Goal: Information Seeking & Learning: Learn about a topic

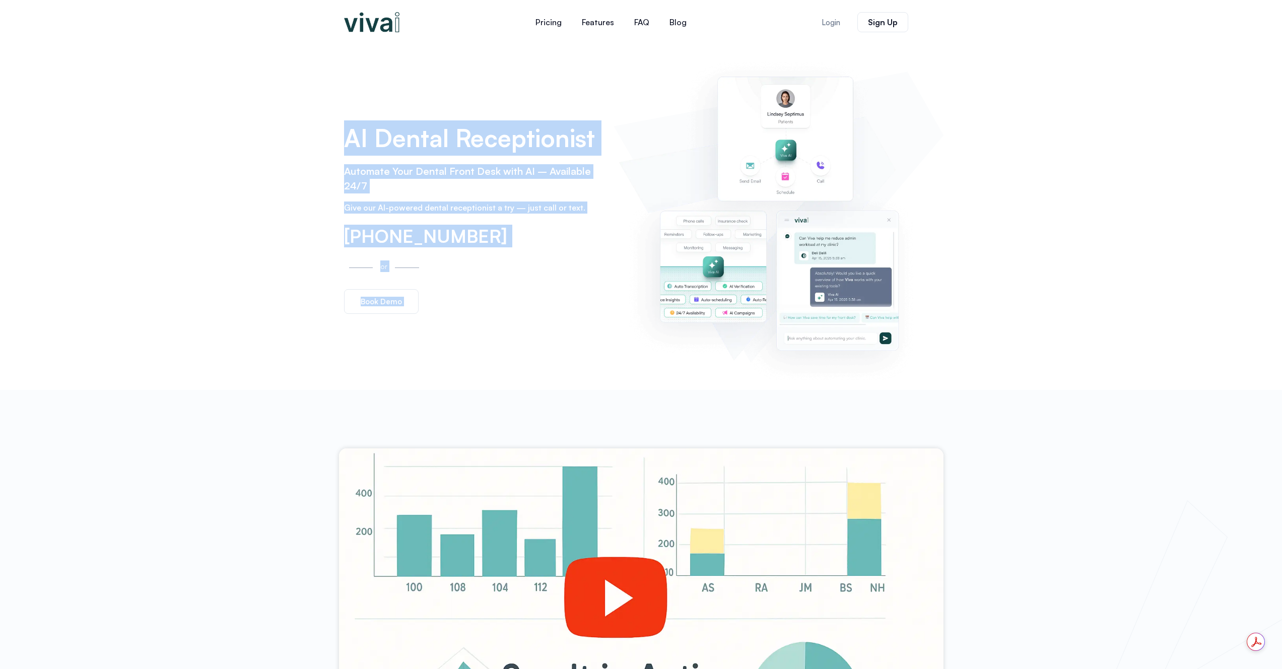
drag, startPoint x: 341, startPoint y: 137, endPoint x: 642, endPoint y: 143, distance: 300.7
click at [642, 143] on div "AI Dental Receptionist Automate Your Dental Front Desk with AI – Available 24/7…" at bounding box center [641, 216] width 604 height 345
click at [282, 164] on div "AI Dental Receptionist Automate Your Dental Front Desk with AI – Available 24/7…" at bounding box center [641, 216] width 1282 height 345
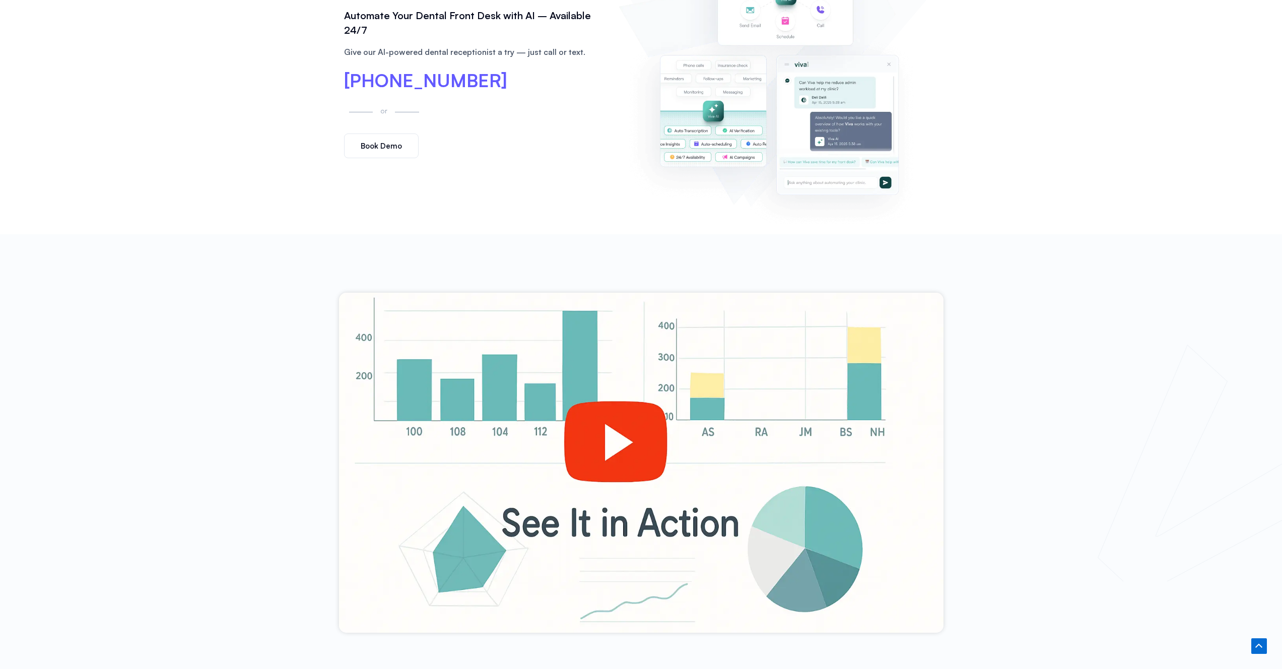
scroll to position [291, 0]
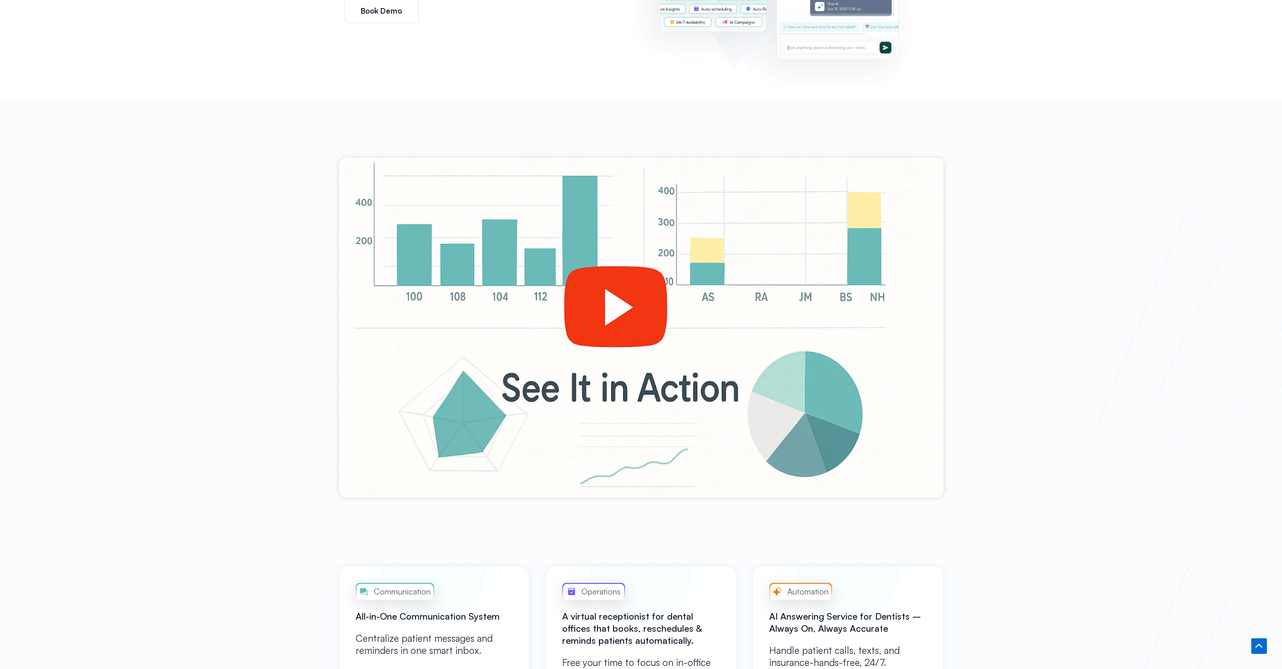
click at [608, 307] on div at bounding box center [641, 328] width 604 height 340
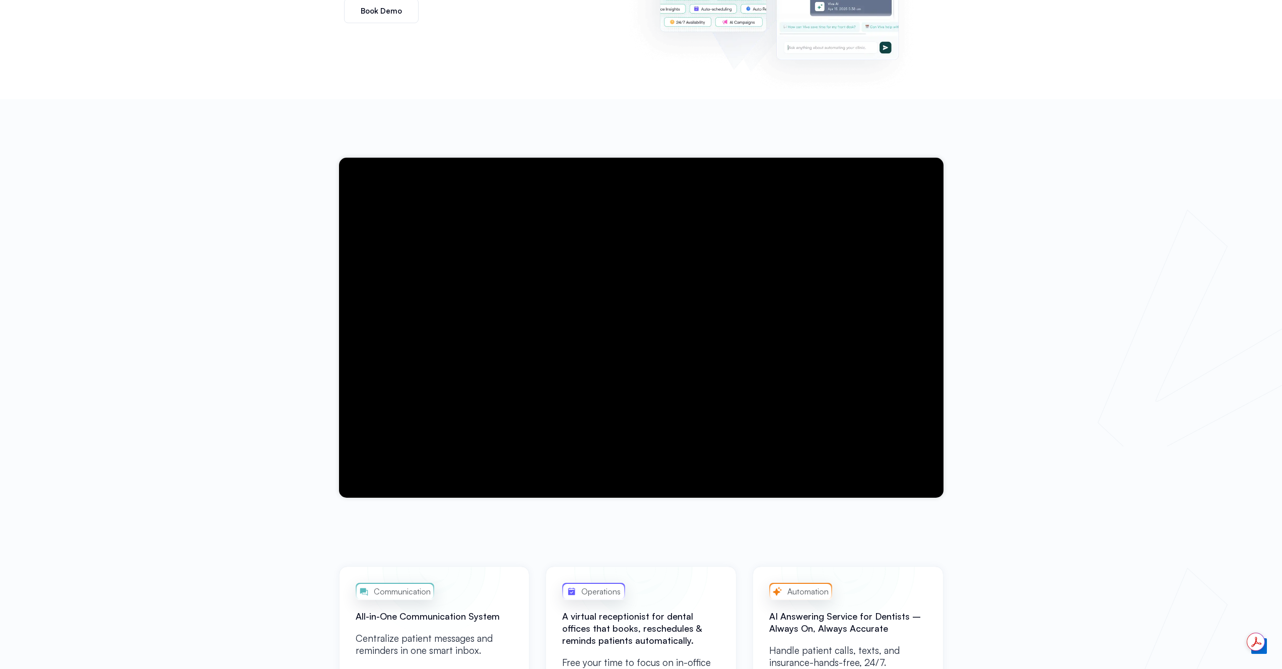
click at [279, 471] on div at bounding box center [641, 327] width 1282 height 457
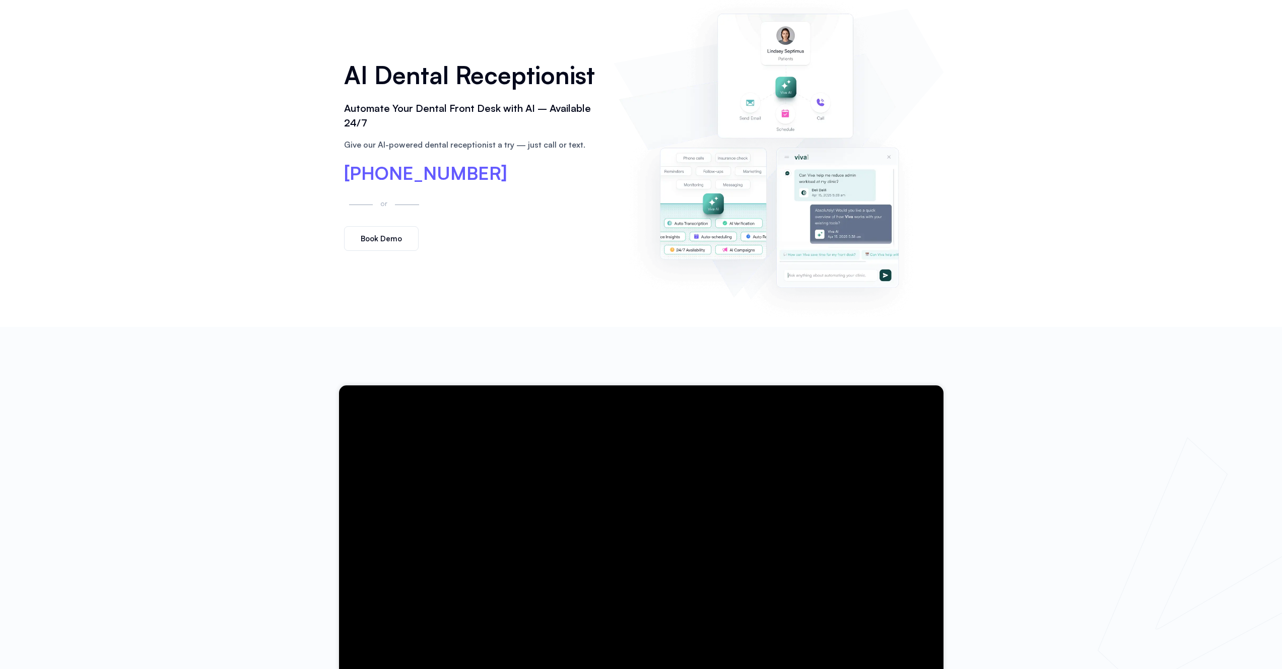
scroll to position [0, 0]
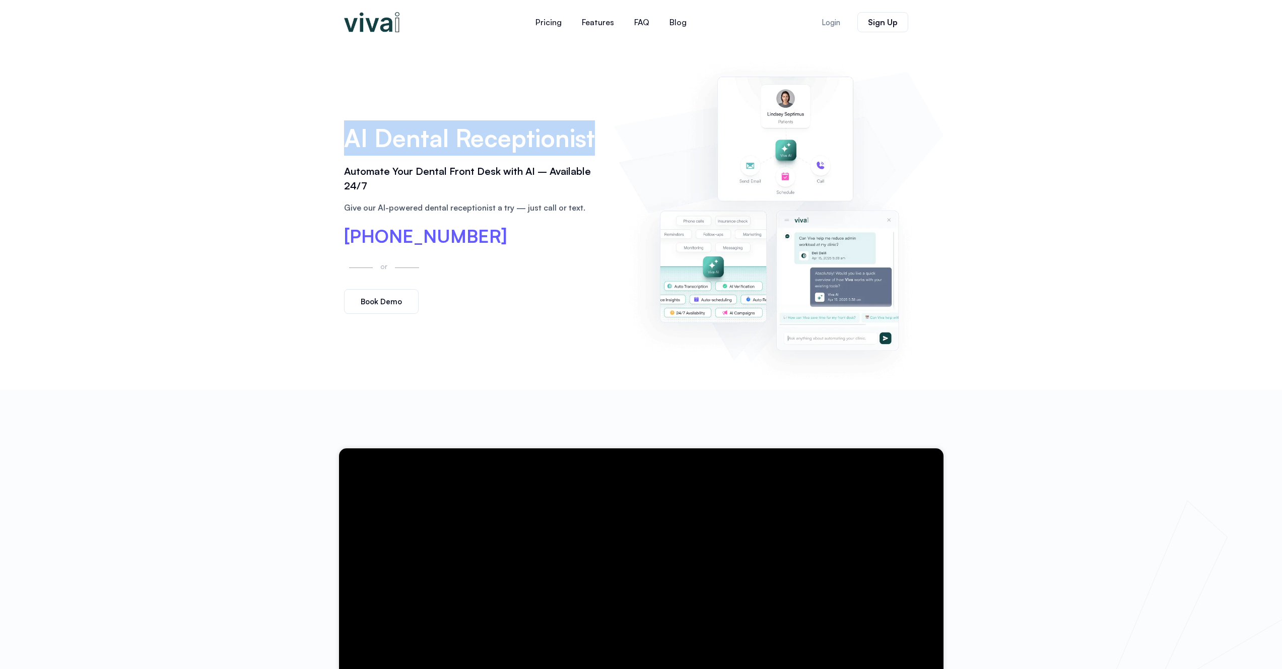
drag, startPoint x: 350, startPoint y: 131, endPoint x: 606, endPoint y: 136, distance: 256.4
click at [605, 136] on div "AI Dental Receptionist Automate Your Dental Front Desk with AI – Available 24/7…" at bounding box center [474, 217] width 270 height 204
click at [607, 133] on div "AI Dental Receptionist Automate Your Dental Front Desk with AI – Available 24/7…" at bounding box center [474, 217] width 270 height 204
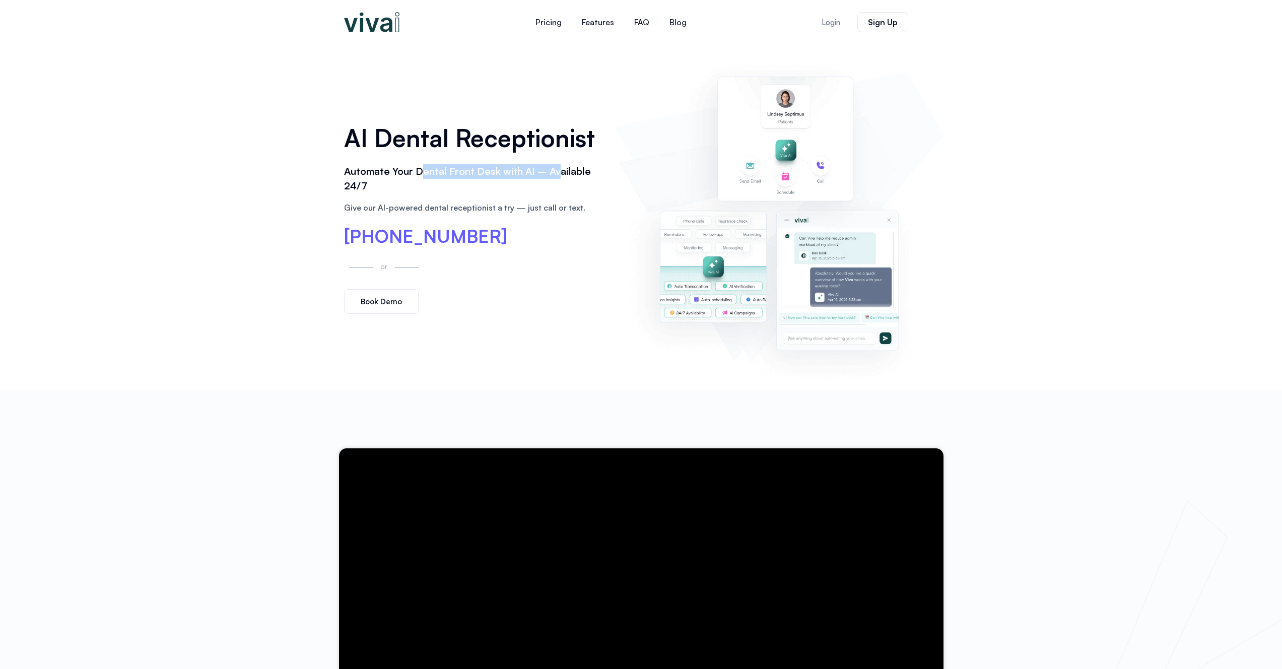
drag, startPoint x: 428, startPoint y: 174, endPoint x: 568, endPoint y: 170, distance: 139.6
click at [561, 170] on h2 "Automate Your Dental Front Desk with AI – Available 24/7" at bounding box center [474, 178] width 260 height 29
click at [578, 170] on h2 "Automate Your Dental Front Desk with AI – Available 24/7" at bounding box center [474, 178] width 260 height 29
click at [236, 158] on div "AI Dental Receptionist Automate Your Dental Front Desk with AI – Available 24/7…" at bounding box center [641, 216] width 1282 height 345
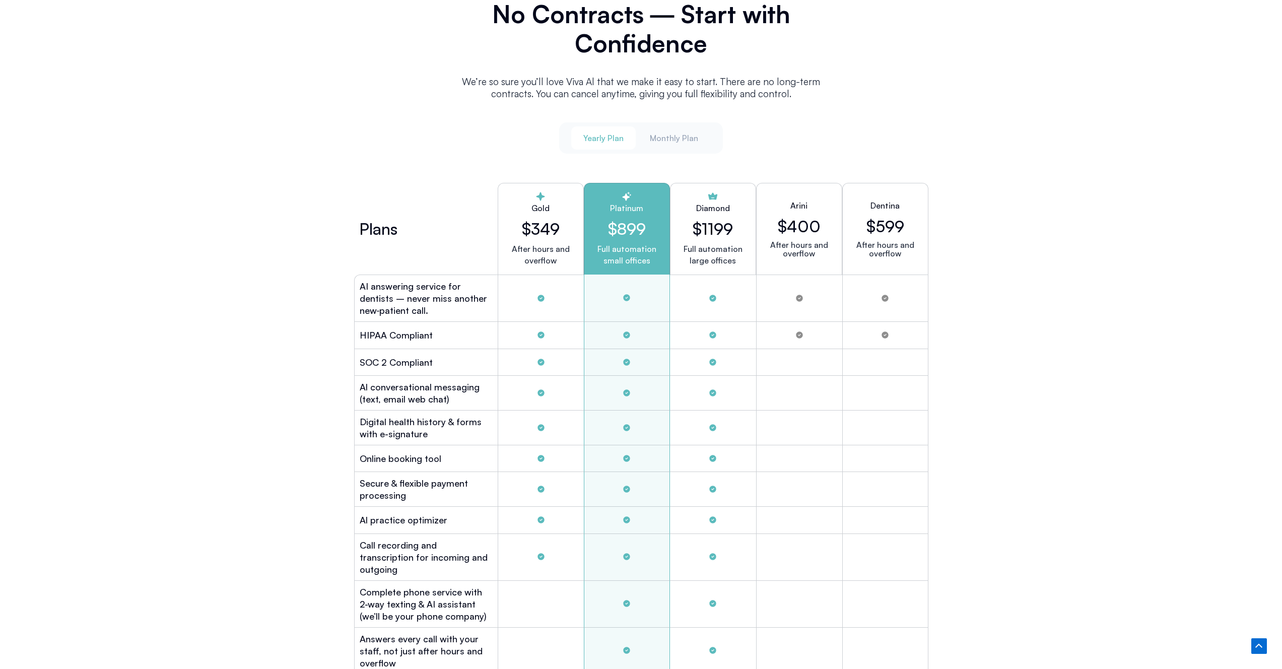
scroll to position [2617, 0]
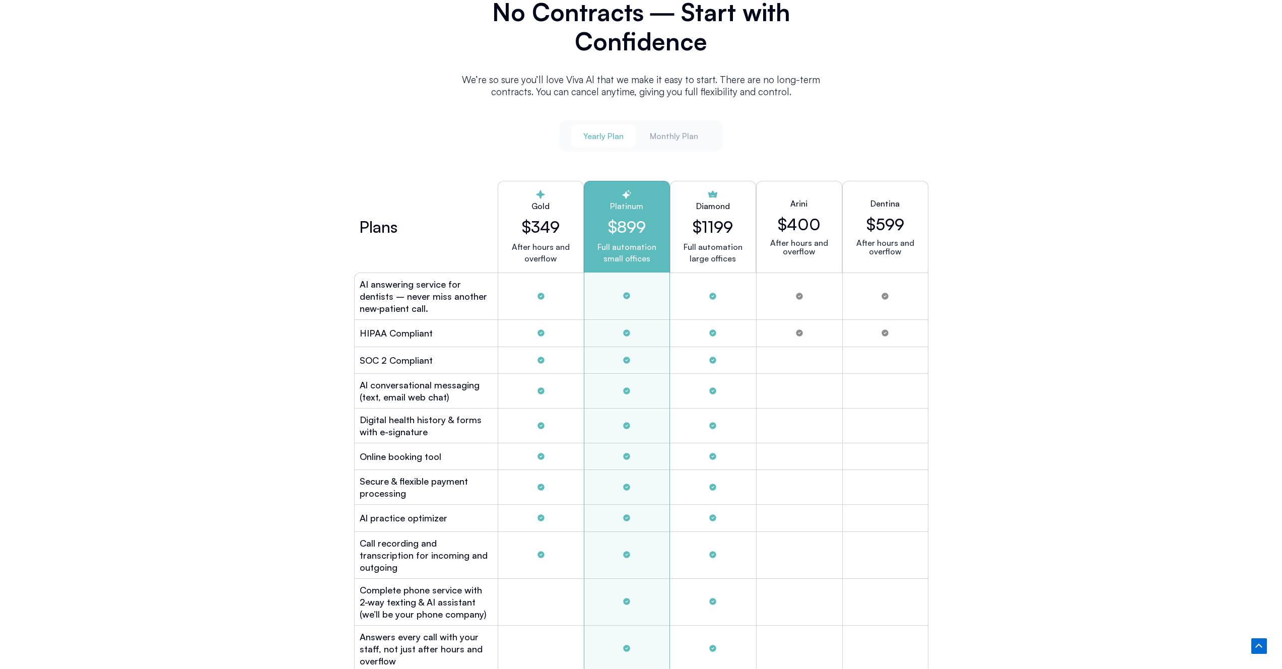
click at [872, 223] on h2 "$599" at bounding box center [885, 224] width 38 height 19
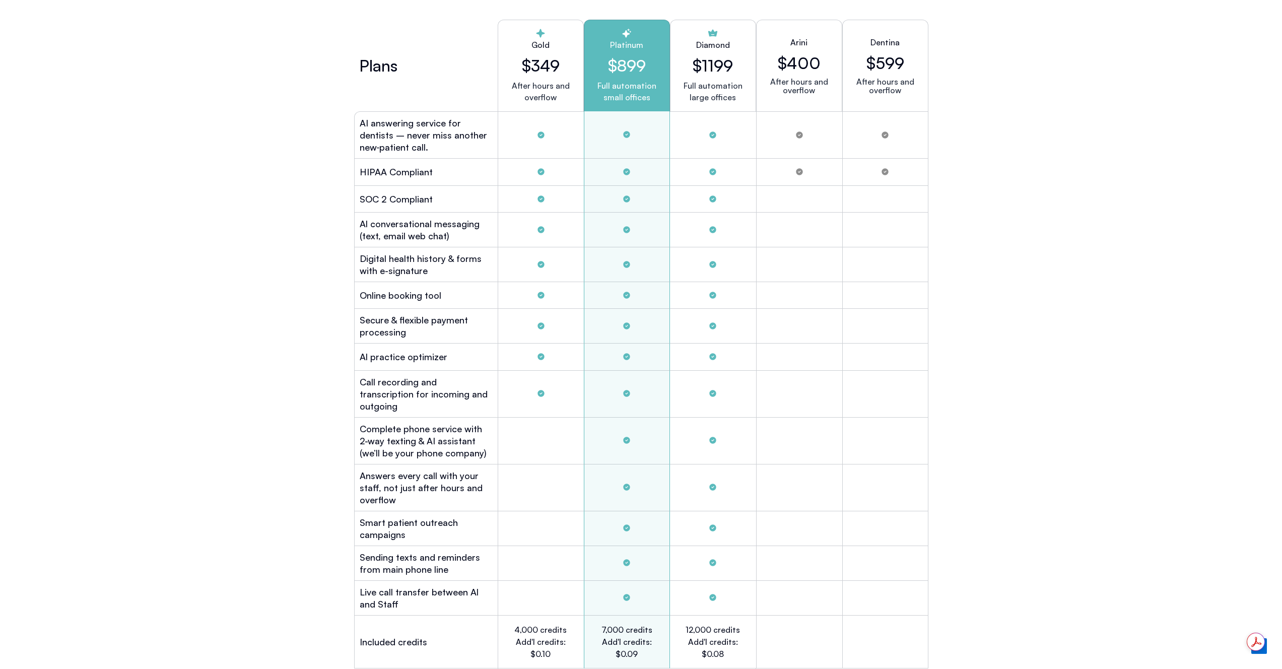
scroll to position [2776, 0]
click at [1126, 253] on div "PRICING No Contracts ― Start with Confidence We’re so sure you’ll love Viva Al …" at bounding box center [641, 509] width 1282 height 1505
click at [428, 256] on h2 "Digital health history & forms with e-signature" at bounding box center [426, 262] width 133 height 24
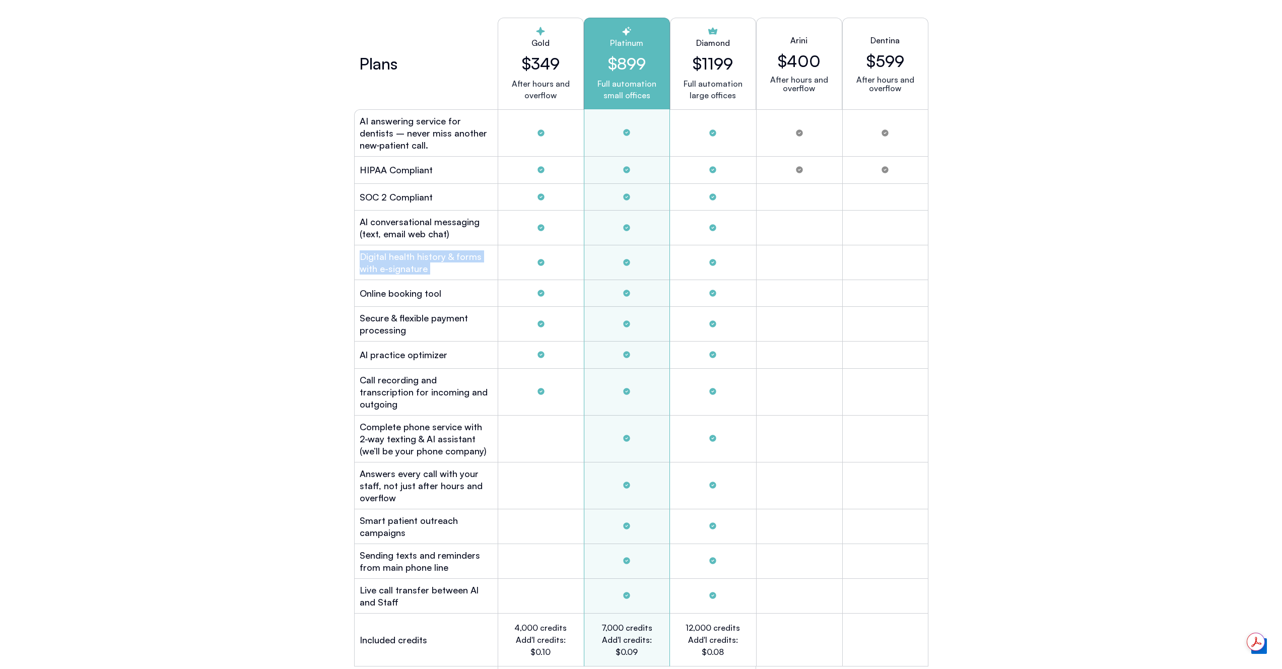
click at [428, 256] on h2 "Digital health history & forms with e-signature" at bounding box center [426, 262] width 133 height 24
click at [430, 263] on h2 "Digital health history & forms with e-signature" at bounding box center [426, 262] width 133 height 24
click at [415, 195] on h2 "SOC 2 Compliant" at bounding box center [396, 197] width 73 height 12
click at [418, 169] on h2 "HIPAA Compliant" at bounding box center [396, 170] width 73 height 12
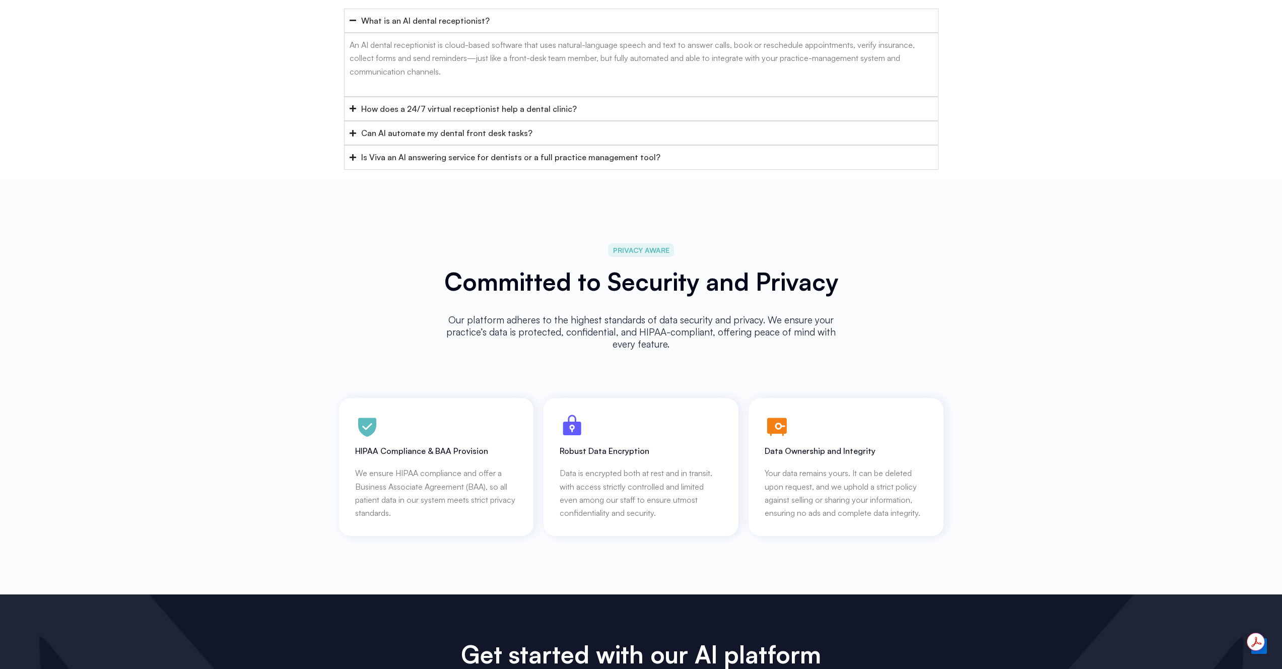
scroll to position [3979, 0]
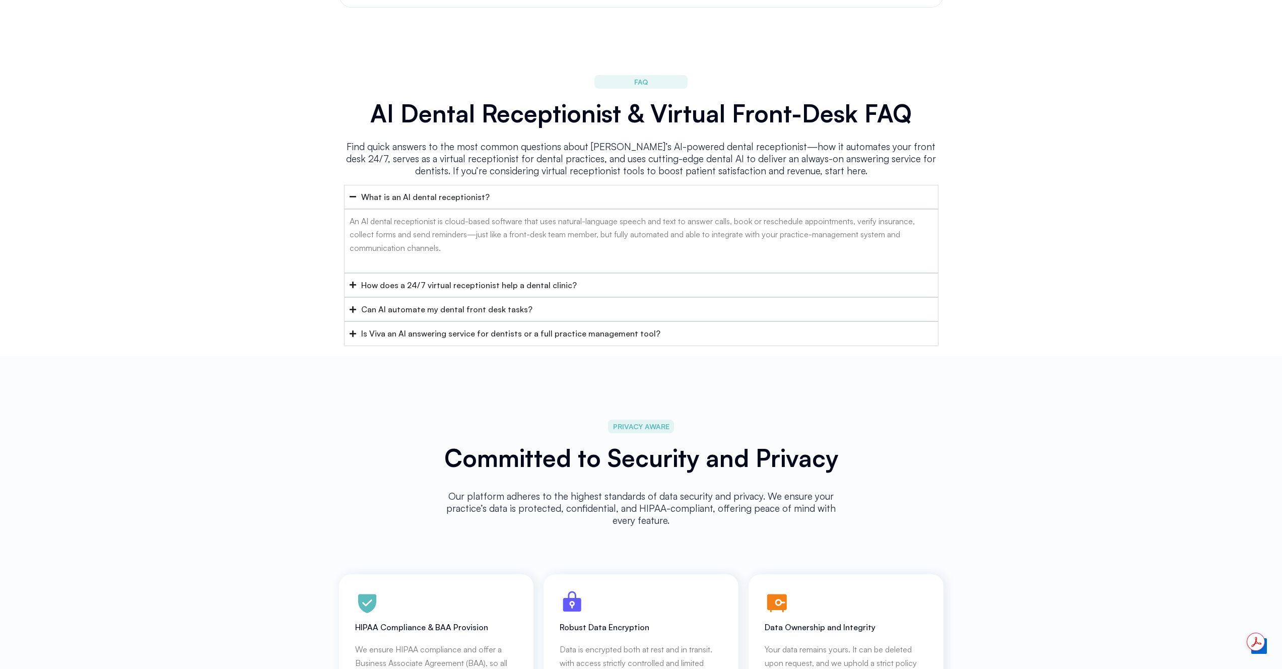
click at [431, 227] on p "An AI dental receptionist is cloud-based software that uses natural-language sp…" at bounding box center [641, 235] width 583 height 40
click at [442, 279] on div "How does a 24/7 virtual receptionist help a dental clinic?" at bounding box center [469, 285] width 216 height 13
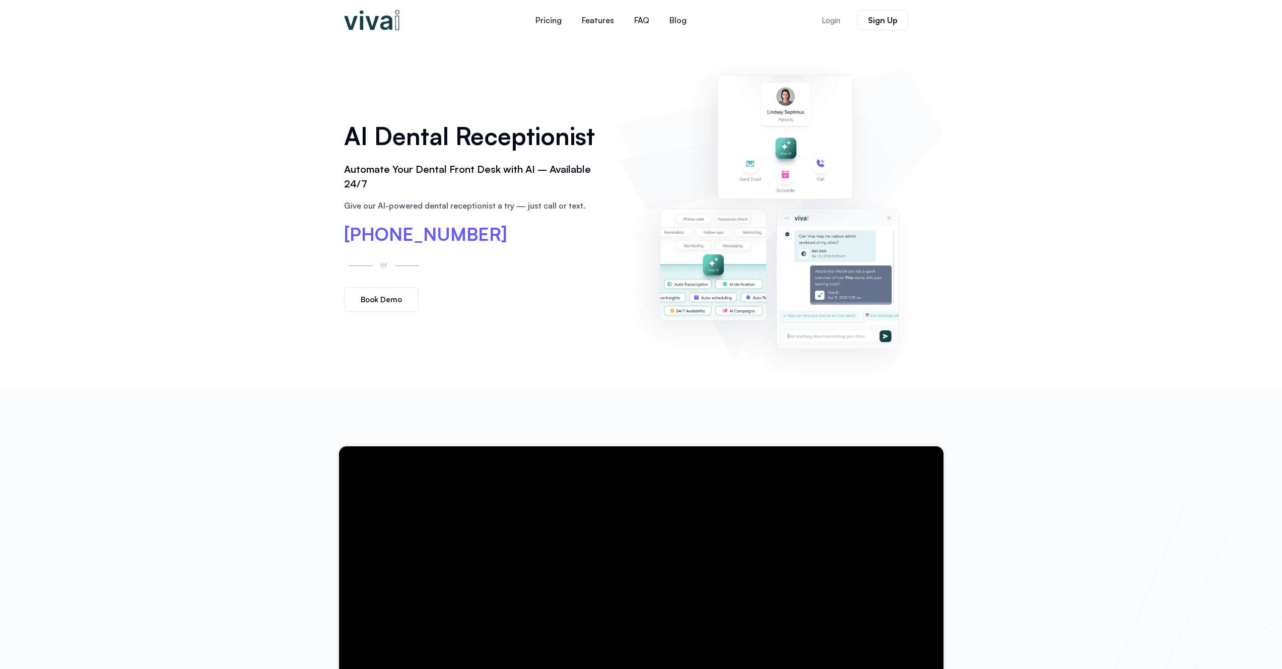
scroll to position [4, 0]
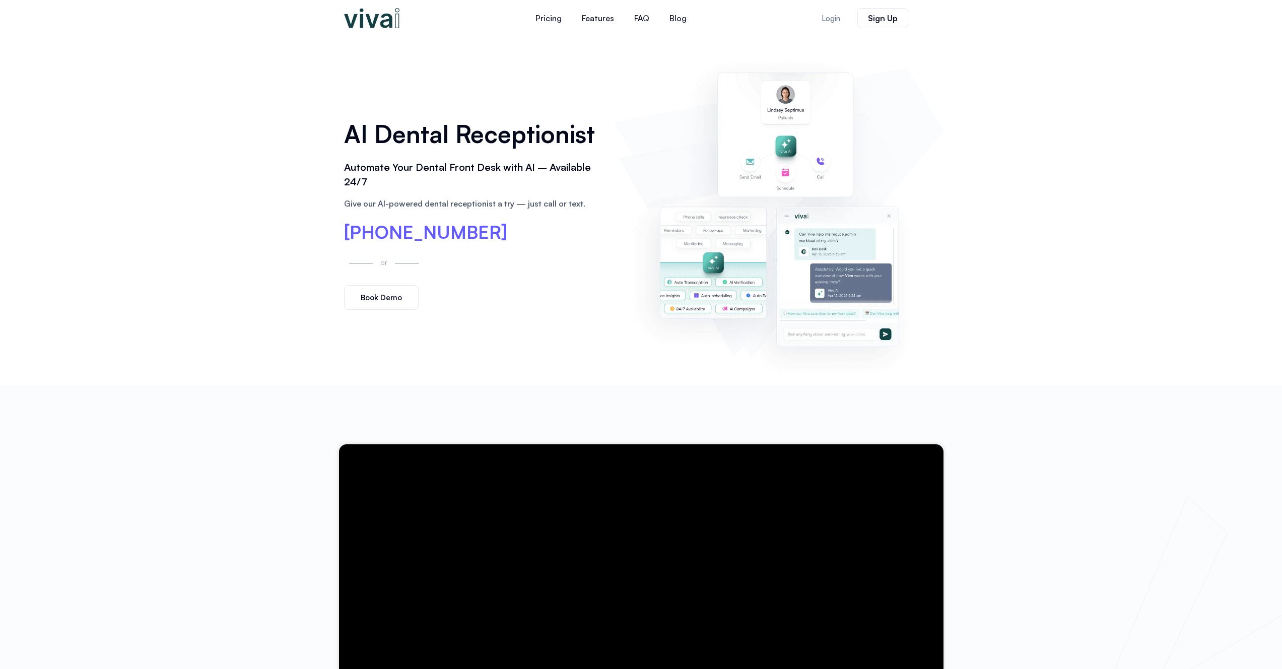
click at [377, 294] on span "Book Demo" at bounding box center [381, 298] width 41 height 8
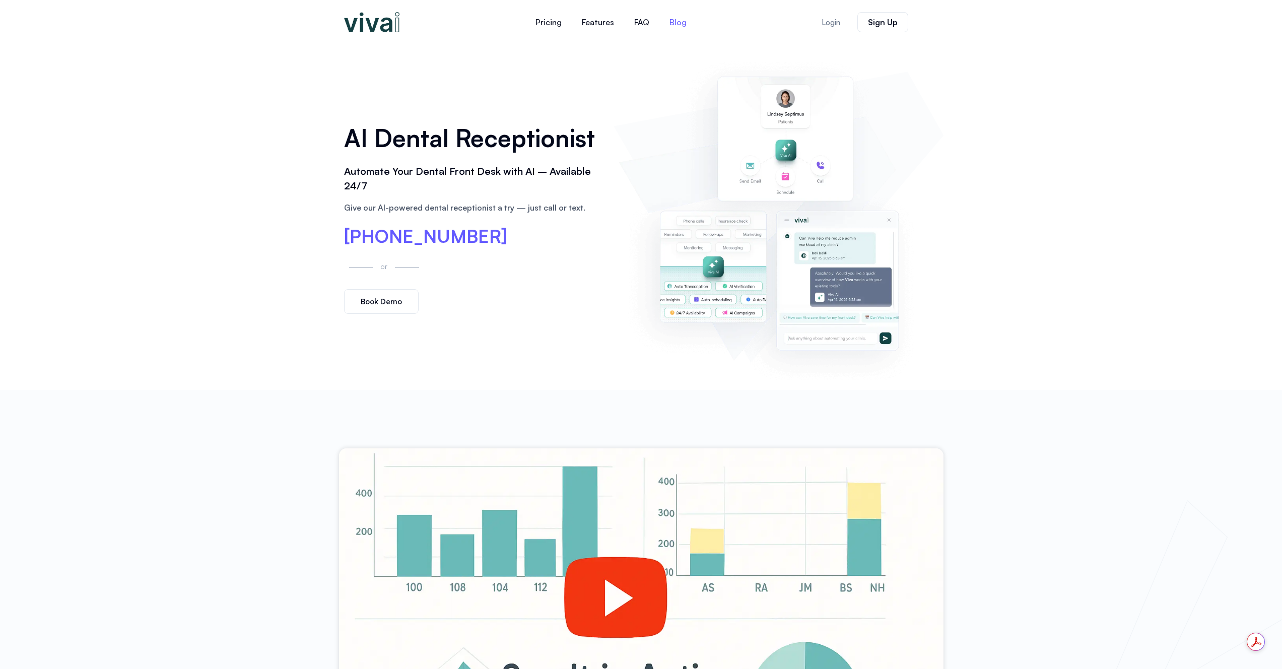
click at [677, 24] on link "Blog" at bounding box center [677, 22] width 37 height 24
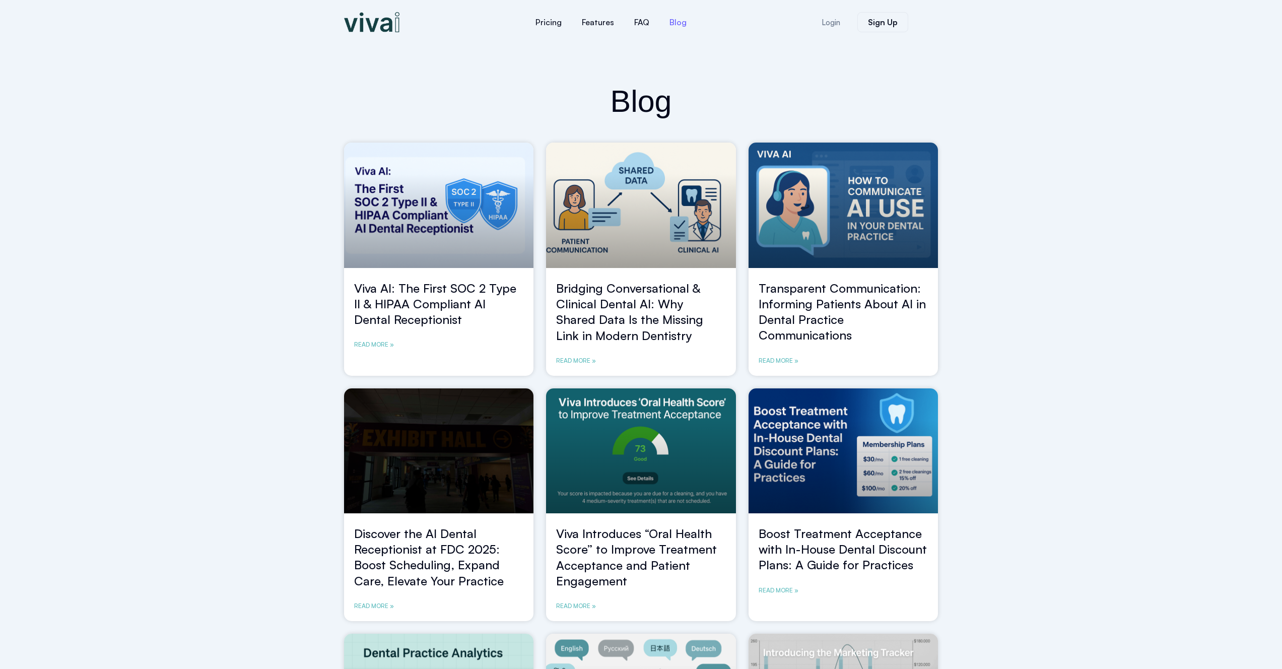
click at [365, 27] on img at bounding box center [371, 22] width 55 height 20
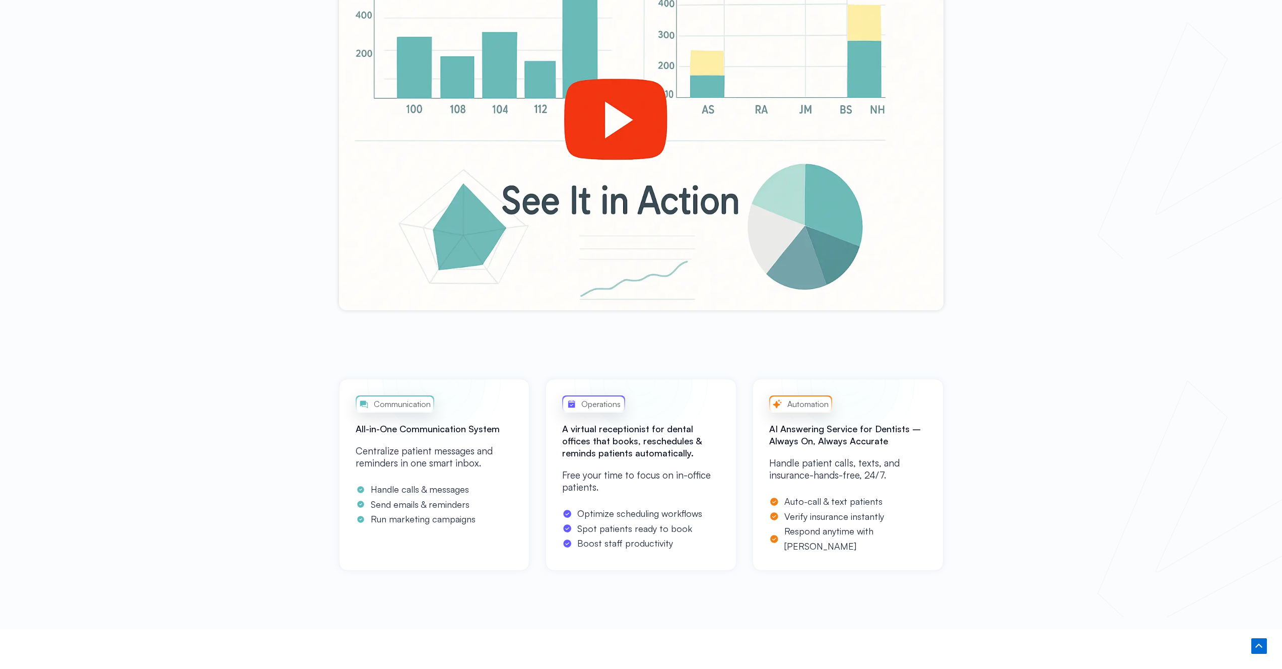
scroll to position [461, 0]
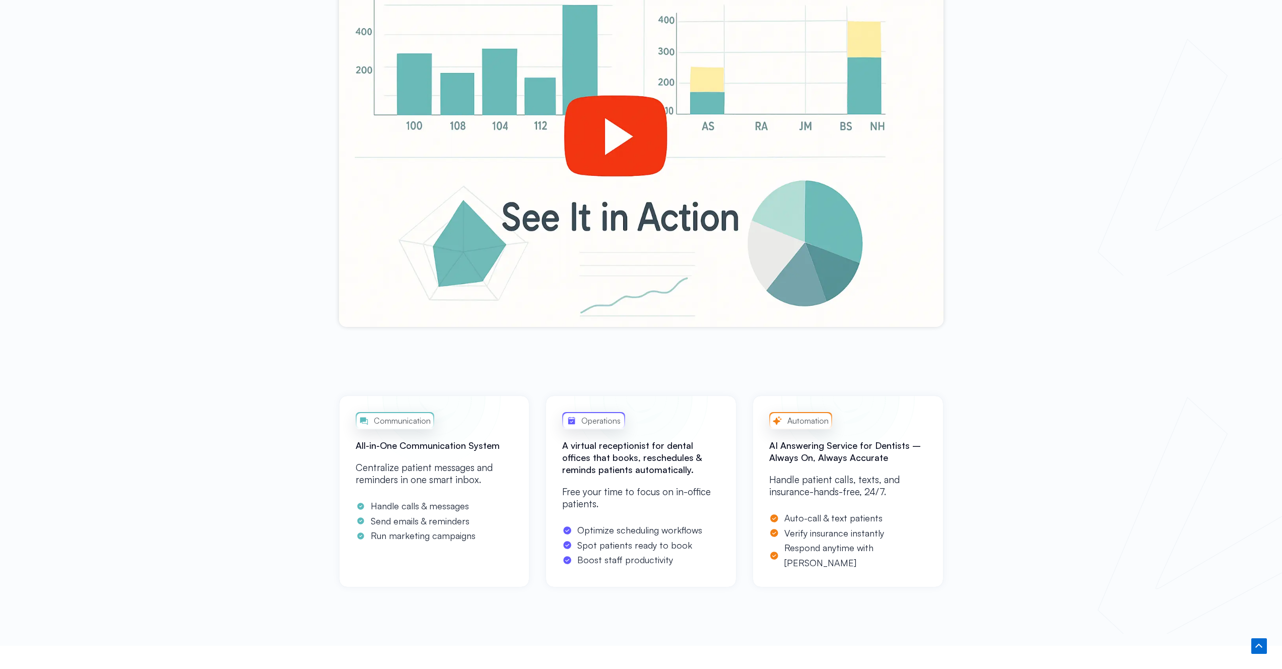
click at [606, 143] on div at bounding box center [641, 157] width 604 height 340
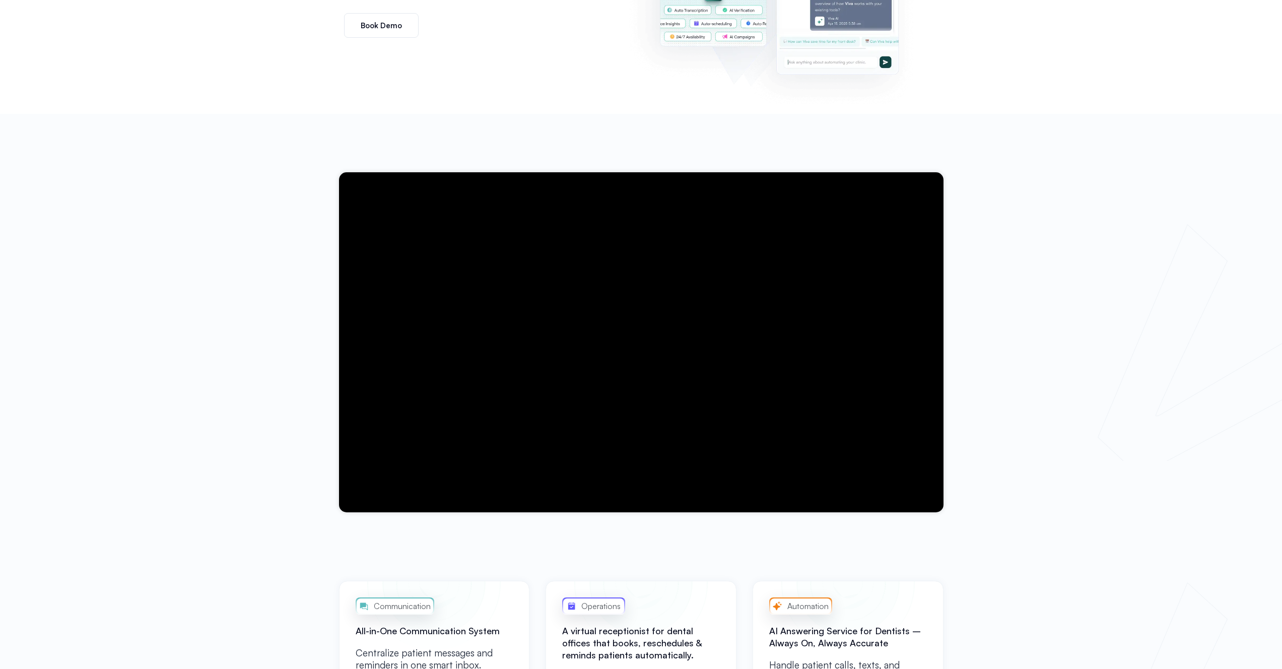
scroll to position [0, 0]
